Goal: Information Seeking & Learning: Find specific page/section

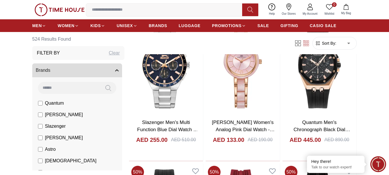
click at [68, 88] on input at bounding box center [69, 88] width 62 height 12
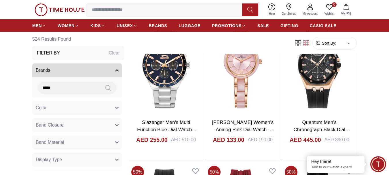
type input "*****"
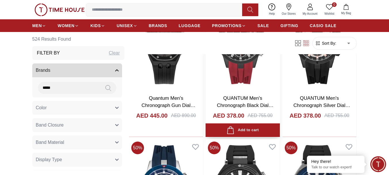
scroll to position [370, 0]
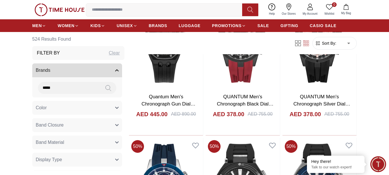
click at [80, 109] on button "Color" at bounding box center [77, 108] width 90 height 14
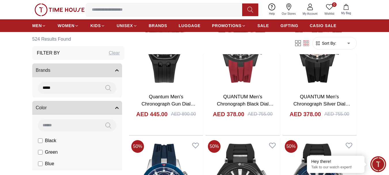
click at [116, 109] on button "Color" at bounding box center [77, 108] width 90 height 14
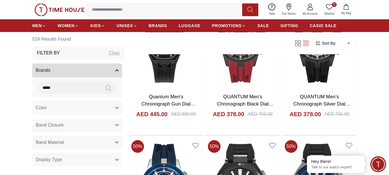
click at [96, 128] on button "Band Closure" at bounding box center [77, 125] width 90 height 14
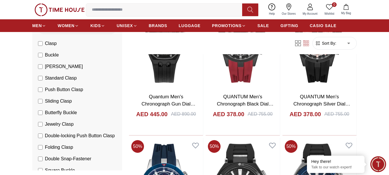
scroll to position [115, 0]
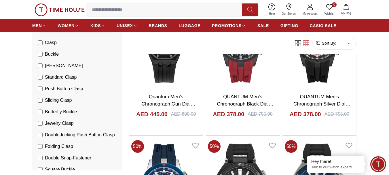
click at [382, 10] on div "0 Wishlist My Bag Help Our Stores My Account 0 Wishlist My Bag" at bounding box center [194, 9] width 389 height 19
click at [157, 12] on input at bounding box center [166, 10] width 161 height 12
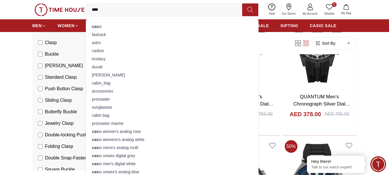
type input "*****"
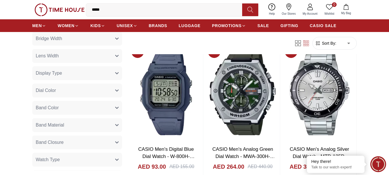
scroll to position [521, 0]
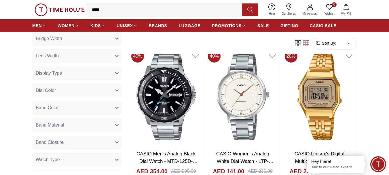
scroll to position [614, 0]
